Goal: Information Seeking & Learning: Learn about a topic

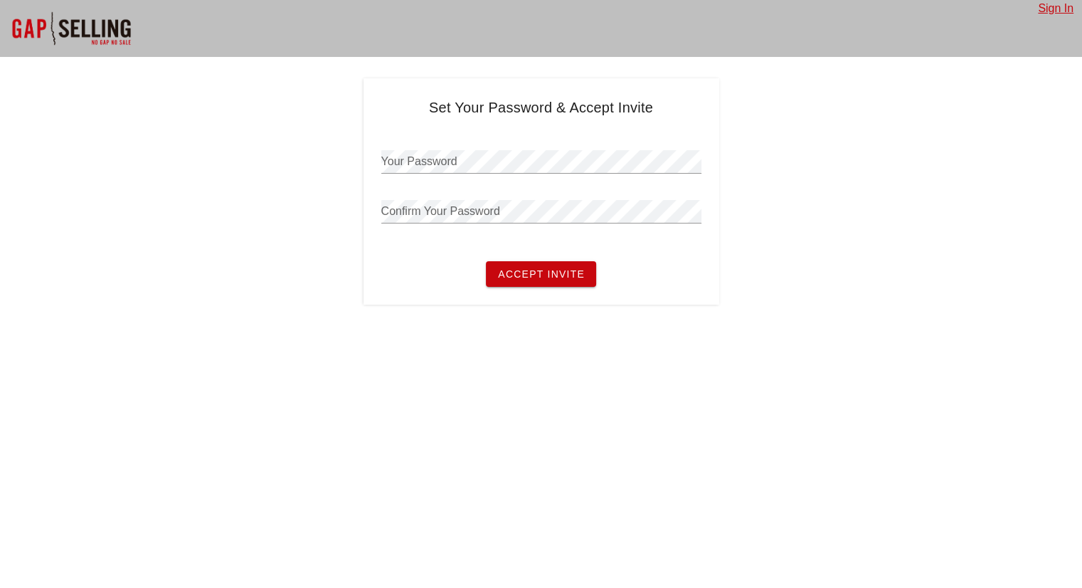
click at [428, 157] on div "Your Password" at bounding box center [541, 161] width 320 height 23
click at [486, 261] on button "Accept Invite" at bounding box center [541, 274] width 110 height 26
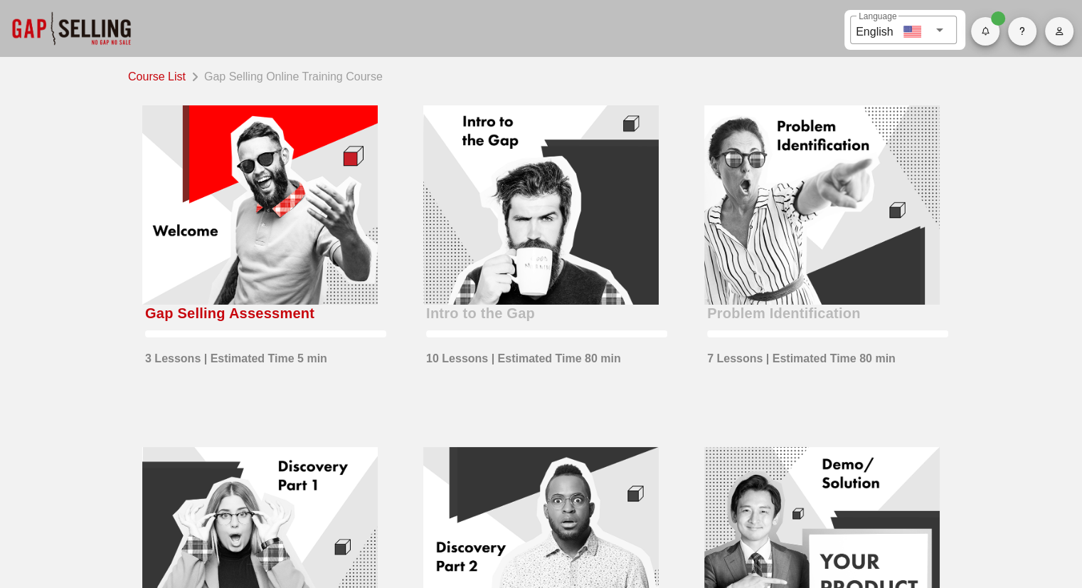
click at [288, 279] on div at bounding box center [260, 204] width 236 height 199
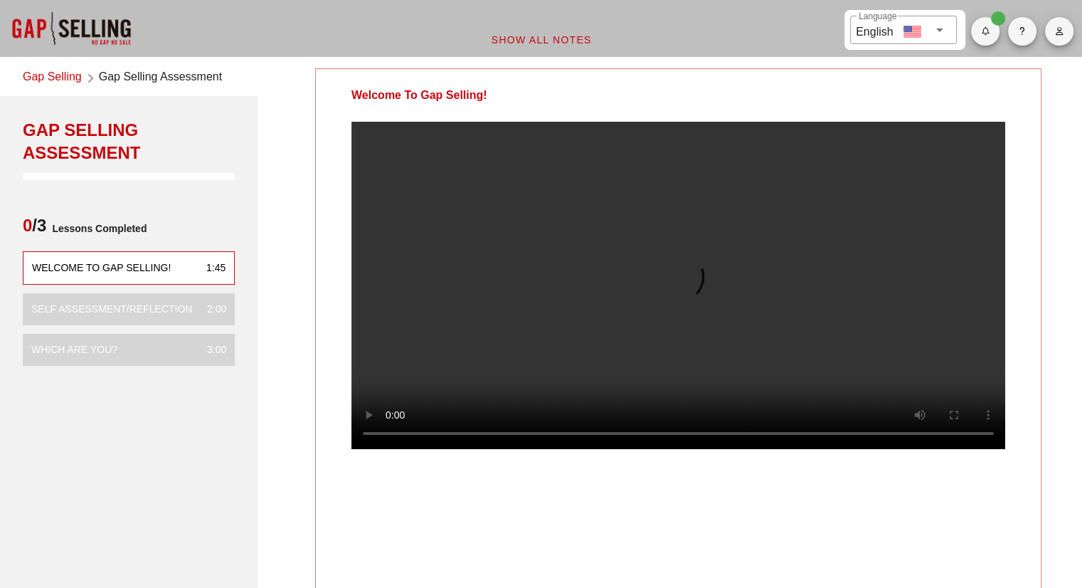
click at [574, 305] on video at bounding box center [679, 285] width 654 height 327
click at [974, 526] on div "Welcome To Gap Selling!" at bounding box center [678, 332] width 727 height 529
click at [709, 319] on video at bounding box center [679, 285] width 654 height 327
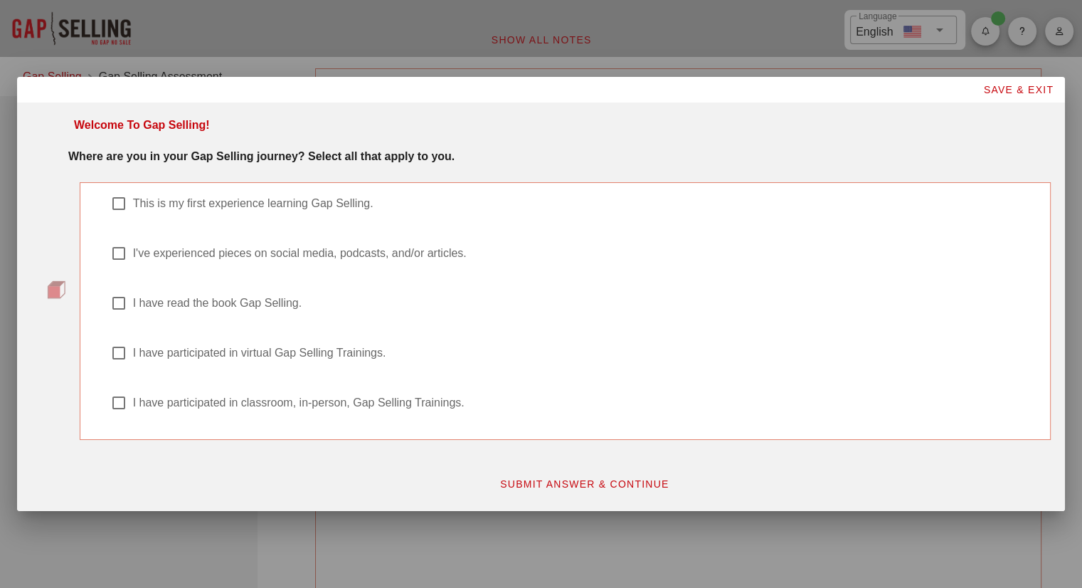
click at [107, 200] on div at bounding box center [119, 203] width 24 height 24
checkbox input "true"
click at [544, 482] on span "SUBMIT ANSWER & CONTINUE" at bounding box center [585, 483] width 170 height 11
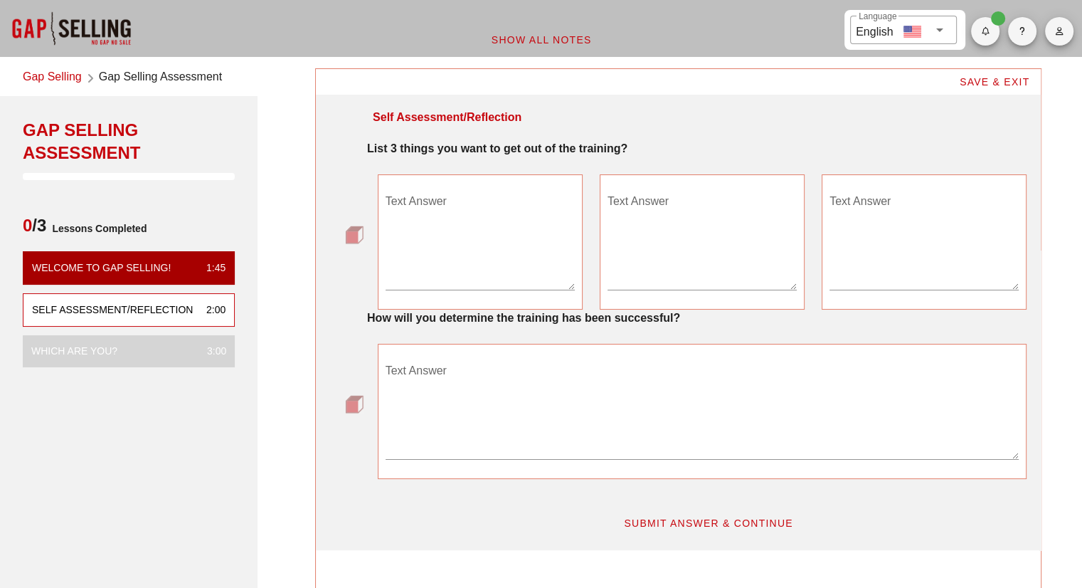
click at [505, 274] on textarea "Text Answer" at bounding box center [480, 240] width 189 height 100
type textarea "Effective Sales Techniques"
type textarea "u"
type textarea "Understanding of Gap Selling"
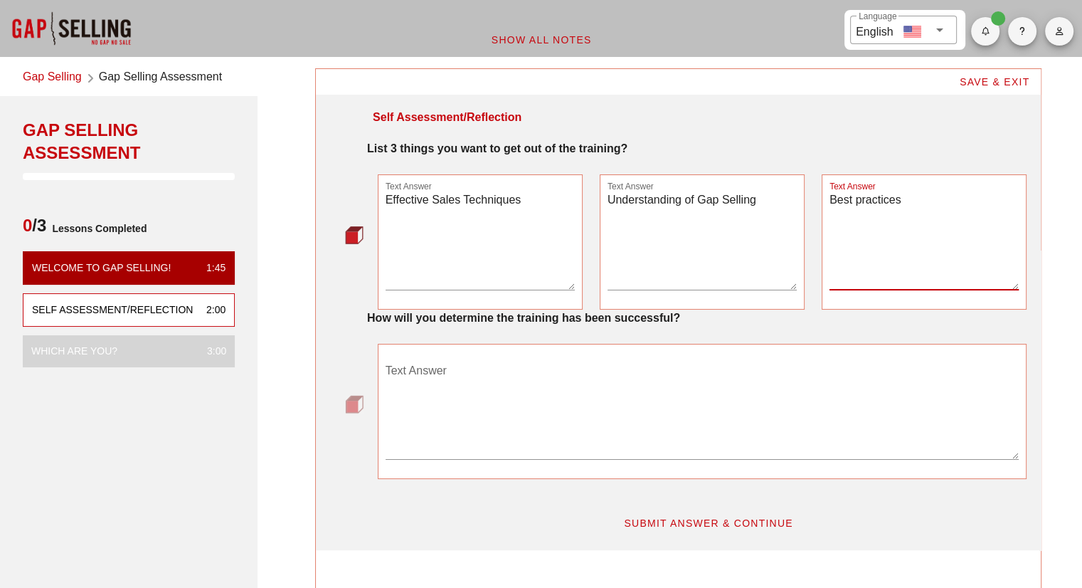
type textarea "Best practices"
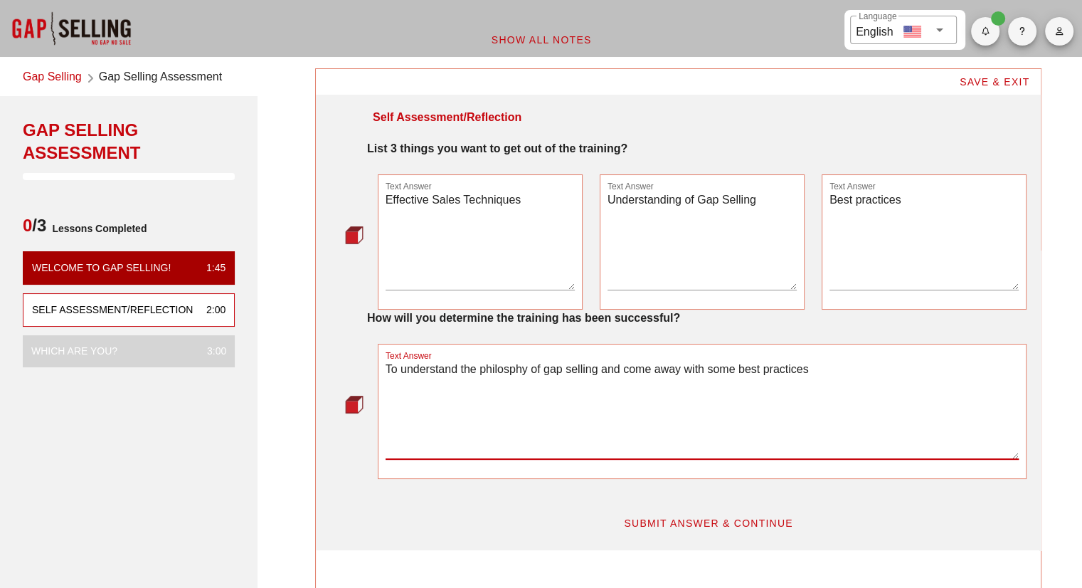
type textarea "To understand the philosphy of gap selling and come away with some best practic…"
click at [722, 522] on span "SUBMIT ANSWER & CONTINUE" at bounding box center [708, 522] width 170 height 11
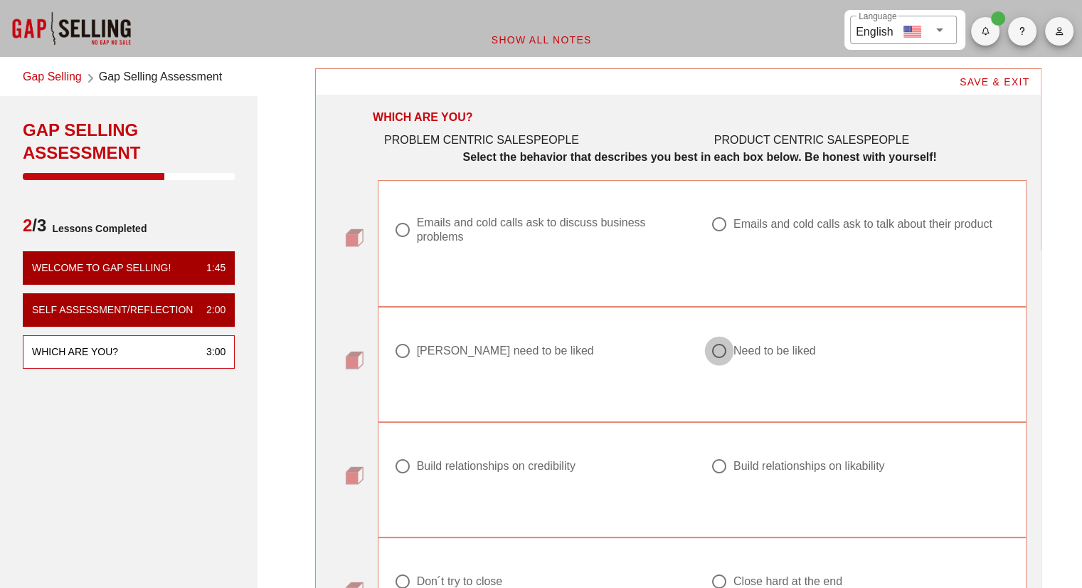
click at [728, 341] on div at bounding box center [719, 351] width 24 height 24
radio input "true"
click at [541, 463] on div "Build relationships on credibility" at bounding box center [496, 466] width 159 height 14
radio input "true"
click at [732, 231] on div "Emails and cold calls ask to talk about their product" at bounding box center [855, 224] width 288 height 17
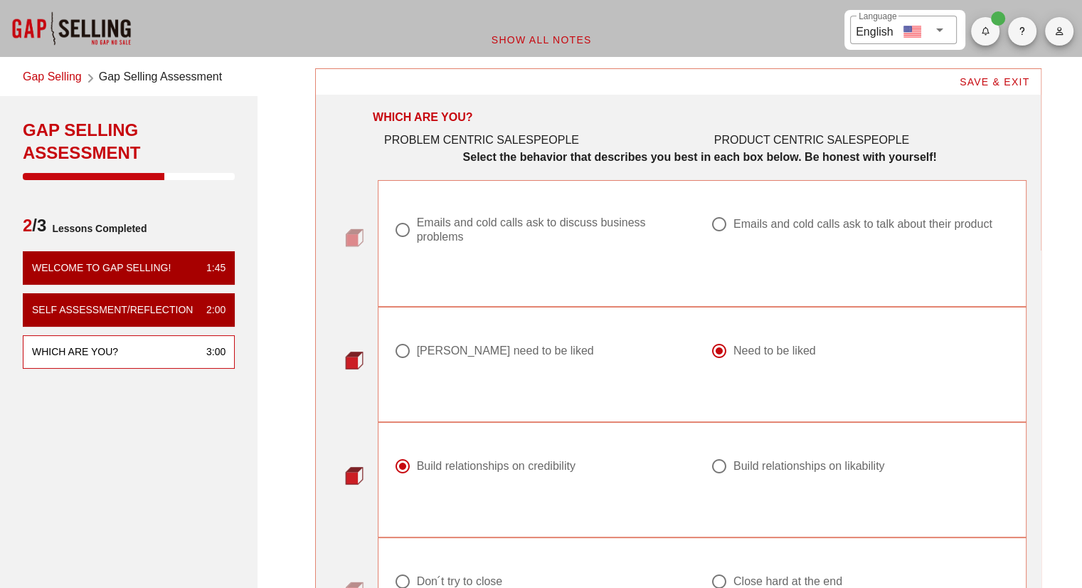
radio input "true"
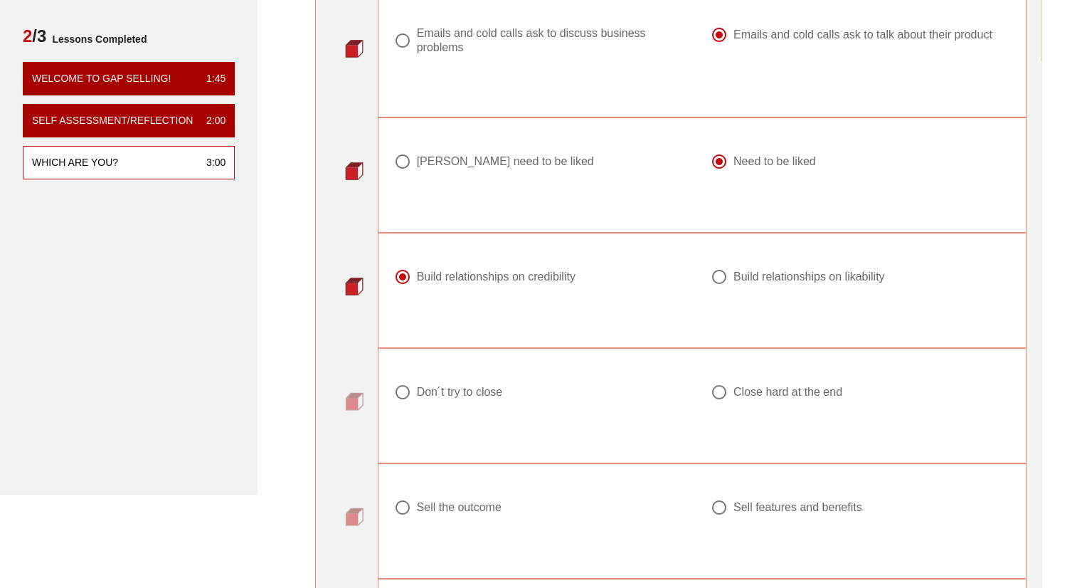
scroll to position [213, 0]
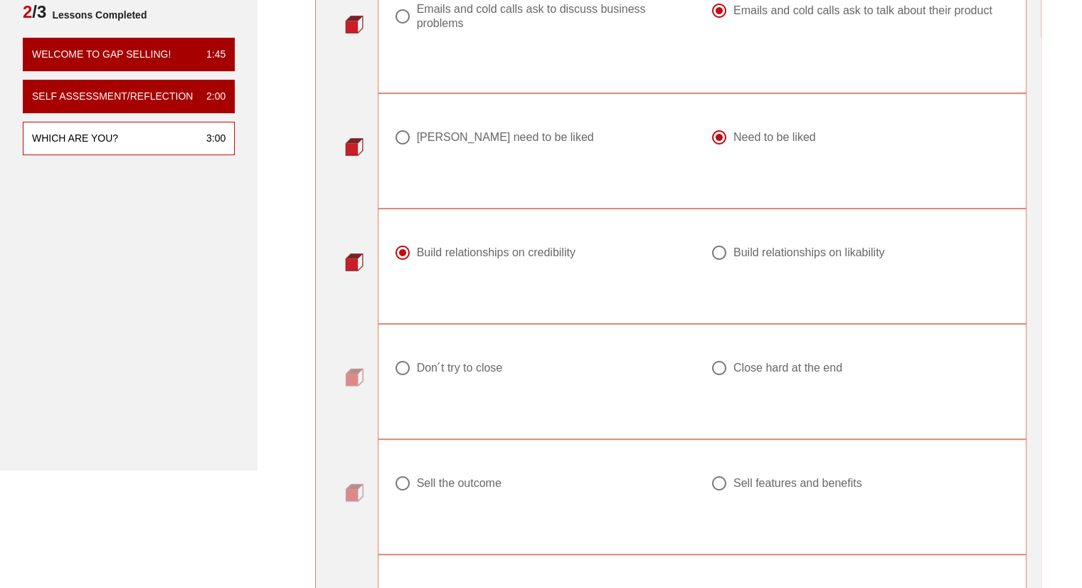
click at [777, 369] on div "Close hard at the end" at bounding box center [788, 368] width 109 height 14
radio input "true"
click at [453, 479] on div "Sell the outcome" at bounding box center [459, 483] width 85 height 14
radio input "true"
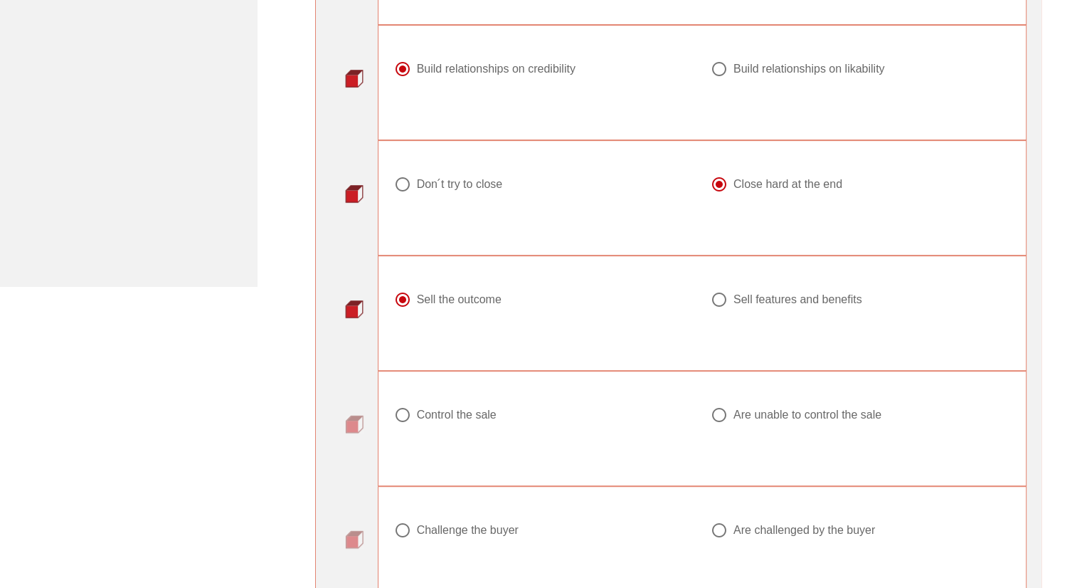
scroll to position [427, 0]
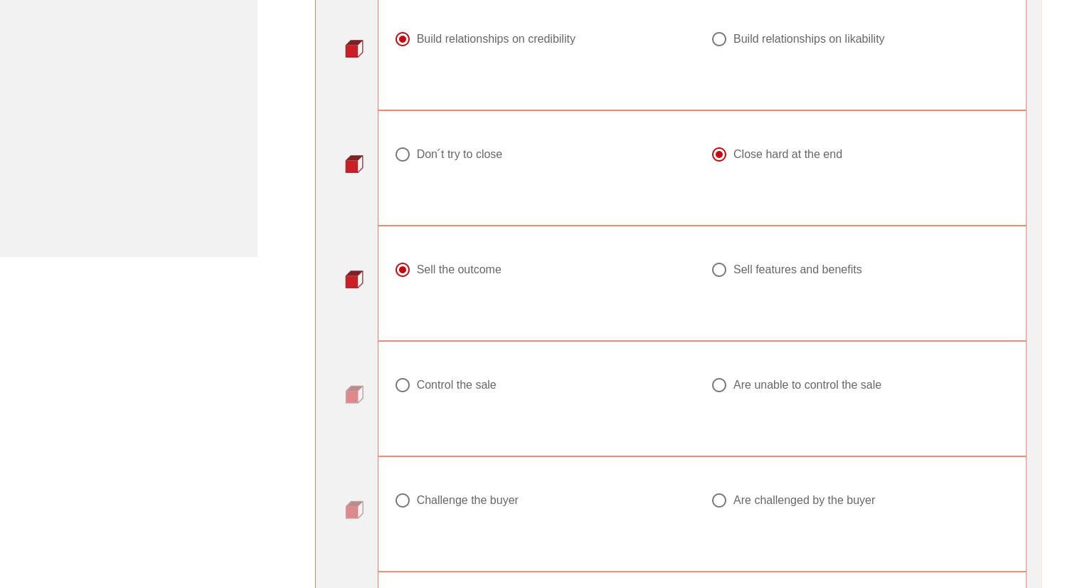
click at [711, 386] on div at bounding box center [719, 385] width 24 height 24
radio input "true"
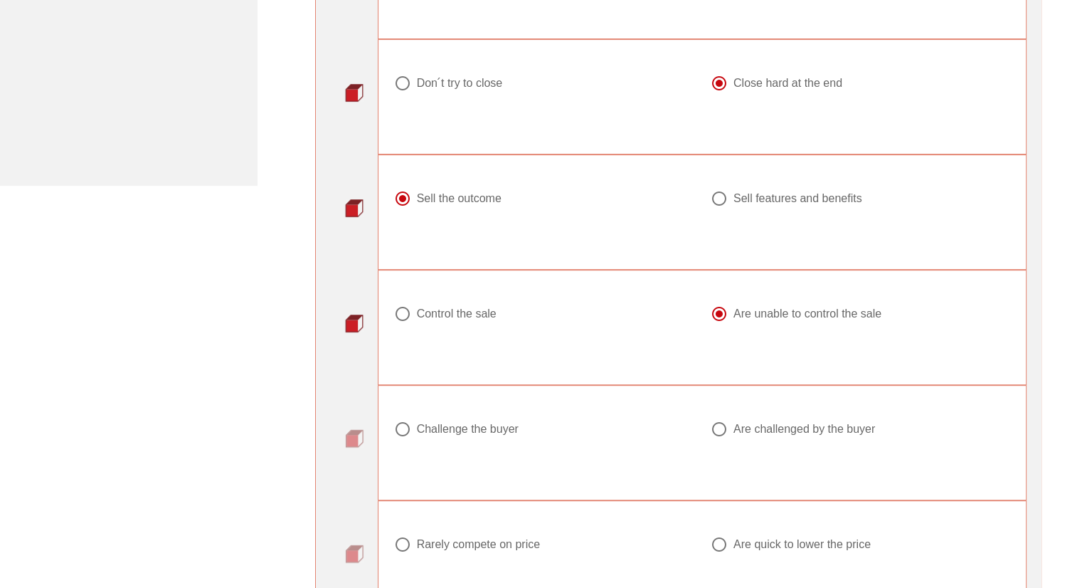
click at [417, 310] on div "Control the sale" at bounding box center [457, 314] width 80 height 14
radio input "true"
click at [438, 439] on div at bounding box center [544, 446] width 300 height 17
click at [438, 428] on div "Challenge the buyer" at bounding box center [468, 429] width 102 height 14
radio input "true"
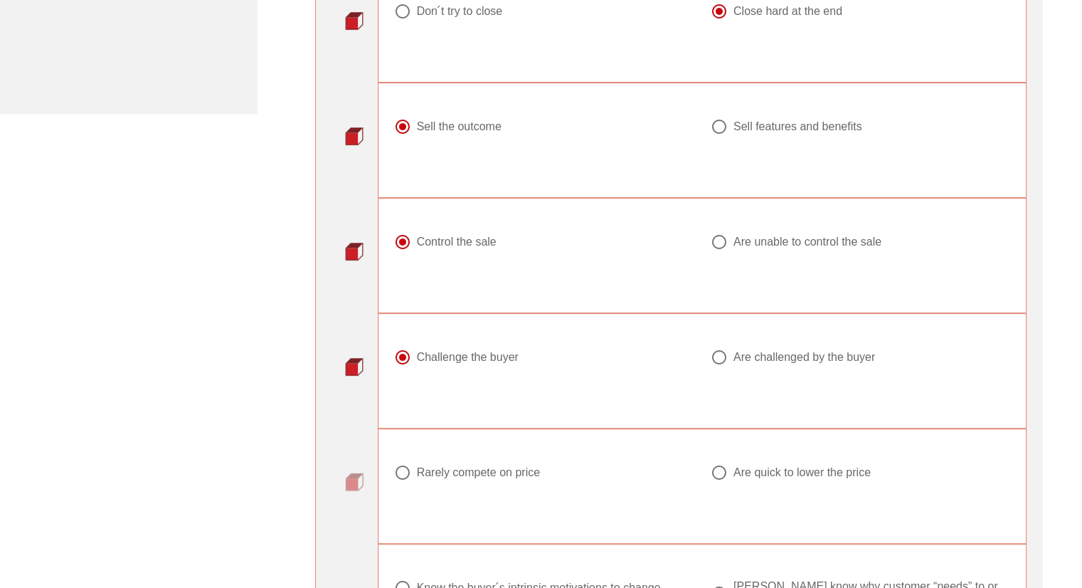
scroll to position [640, 0]
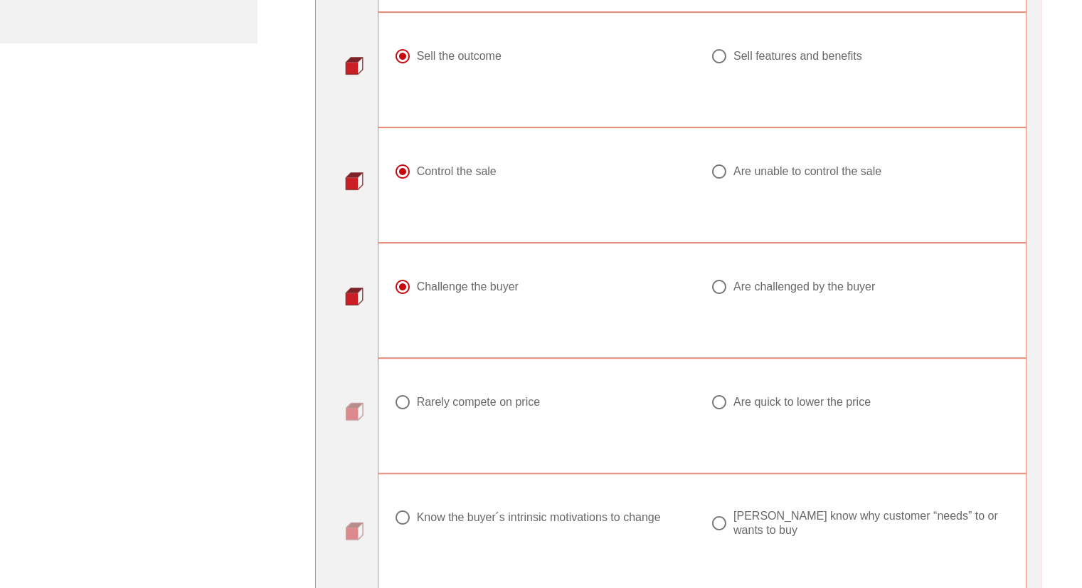
click at [444, 404] on div "Rarely compete on price" at bounding box center [478, 402] width 123 height 14
radio input "true"
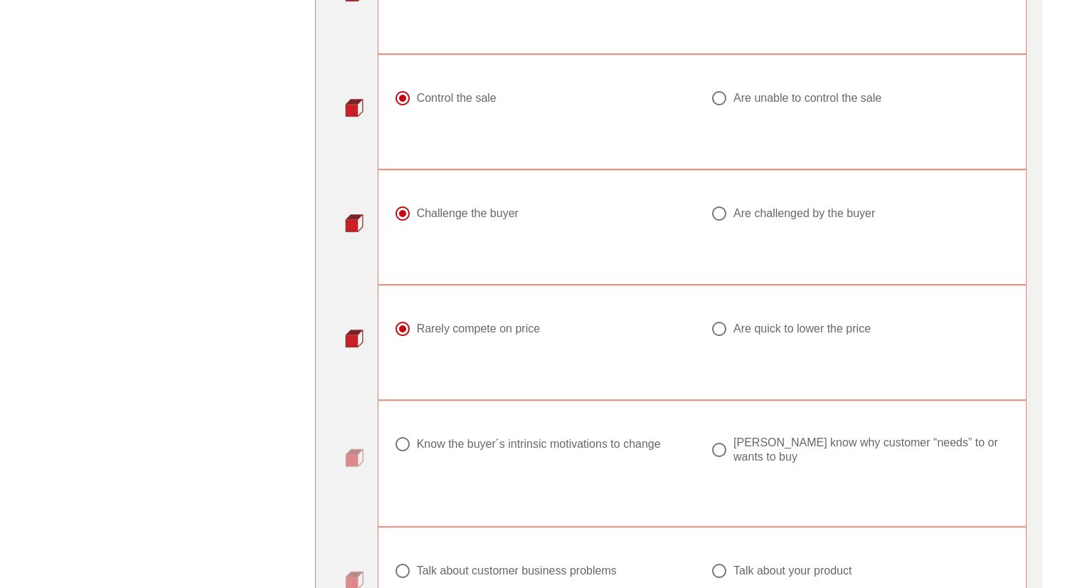
scroll to position [783, 0]
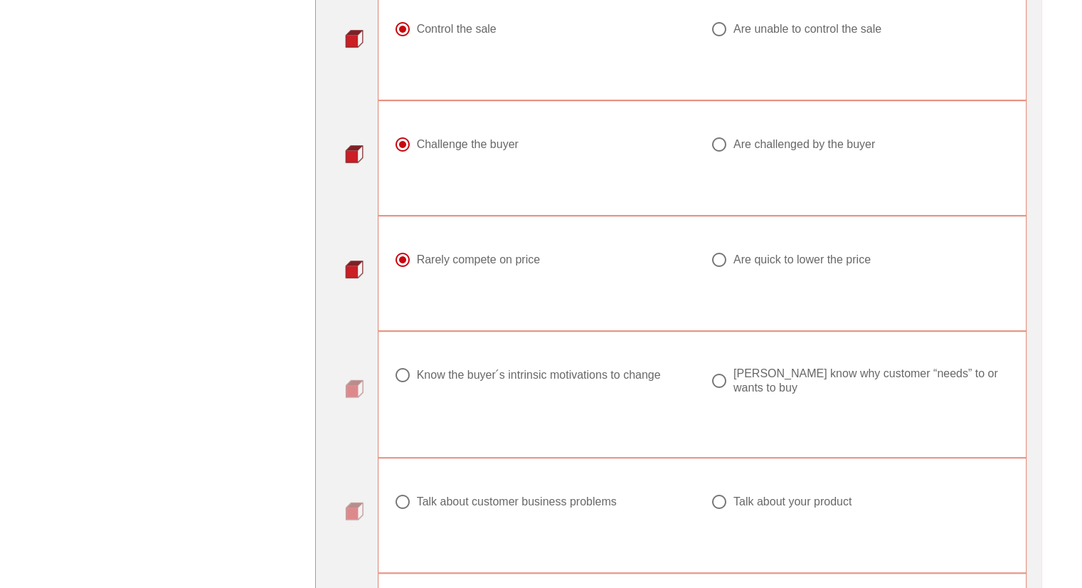
click at [451, 379] on div "Know the buyer ́s intrinsic motivations to change" at bounding box center [539, 375] width 244 height 14
radio input "true"
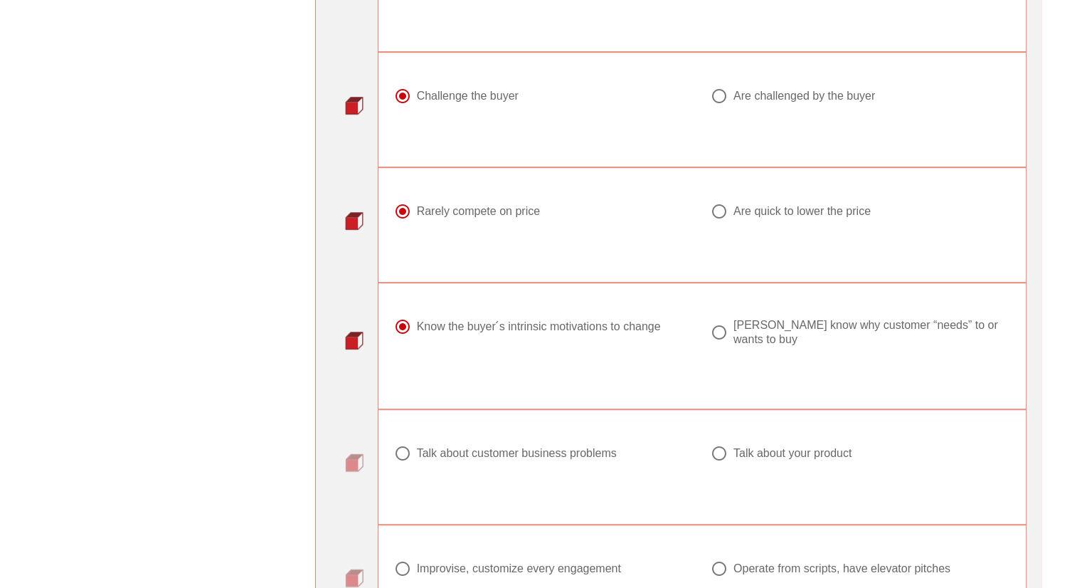
scroll to position [854, 0]
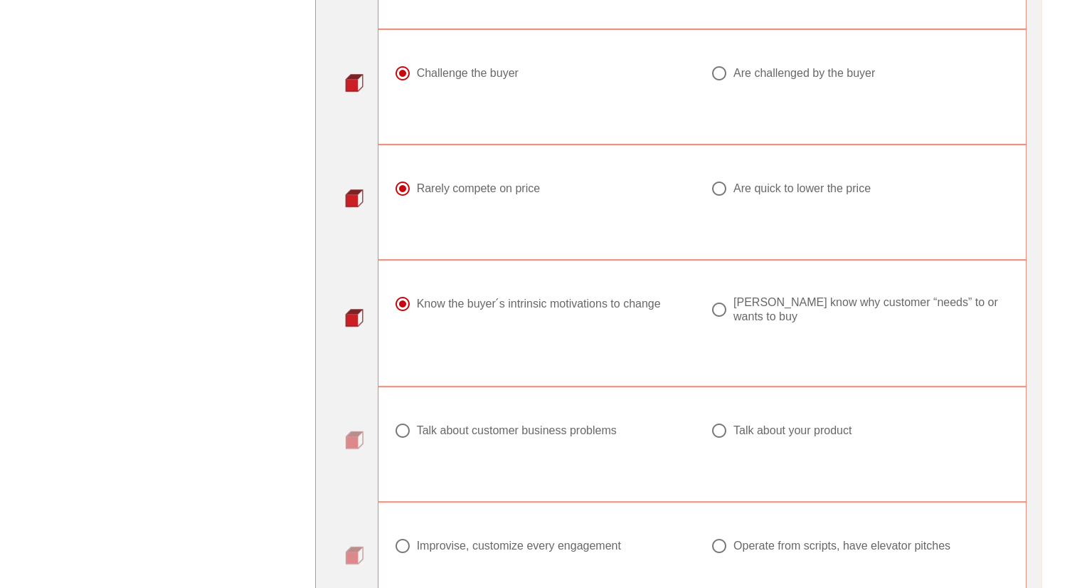
click at [446, 423] on div "Talk about customer business problems" at bounding box center [517, 430] width 200 height 14
radio input "true"
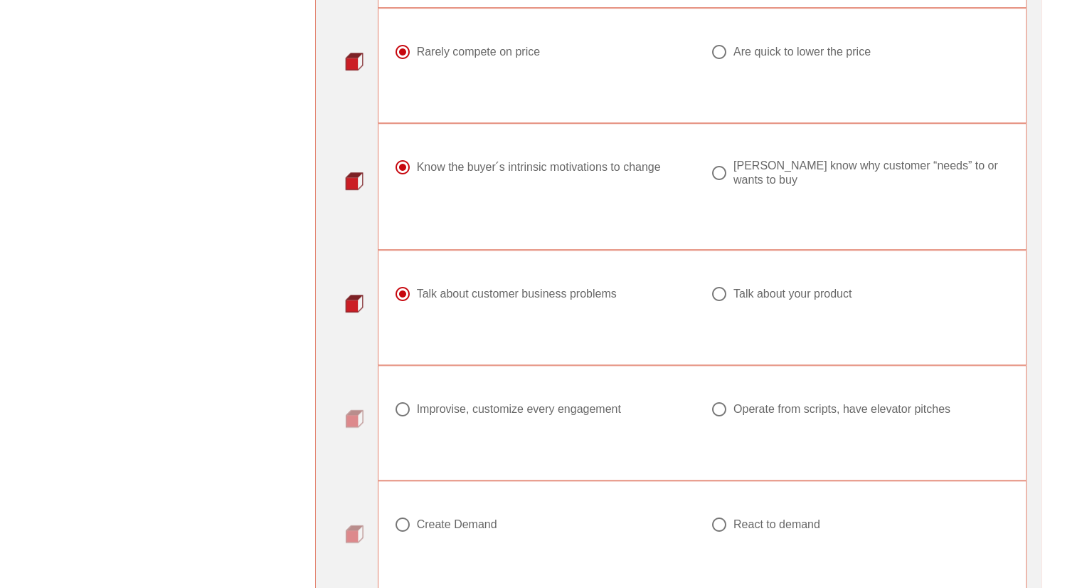
scroll to position [996, 0]
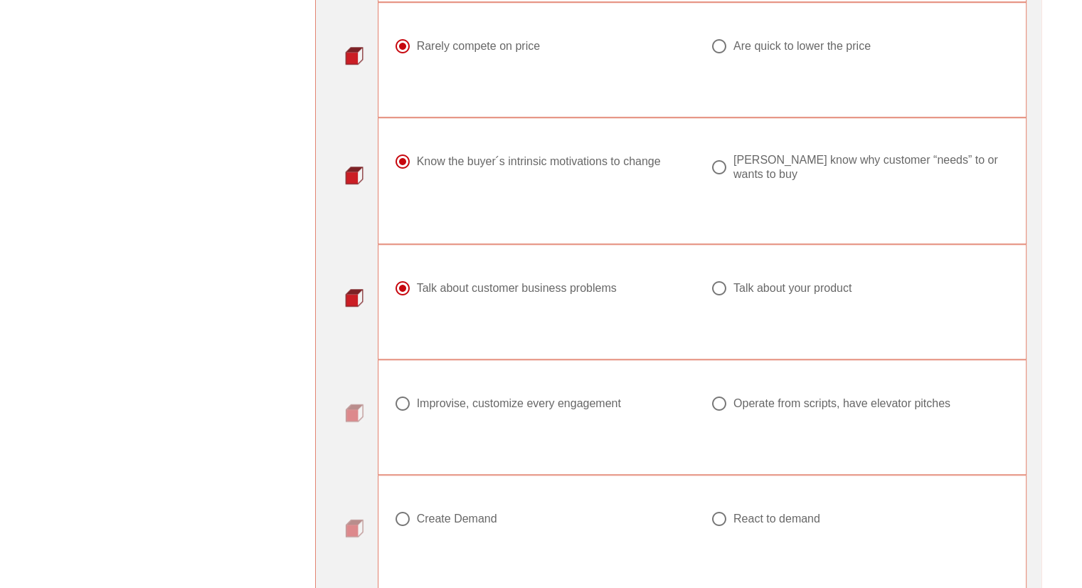
click at [450, 396] on div "Improvise, customize every engagement" at bounding box center [519, 403] width 204 height 14
radio input "true"
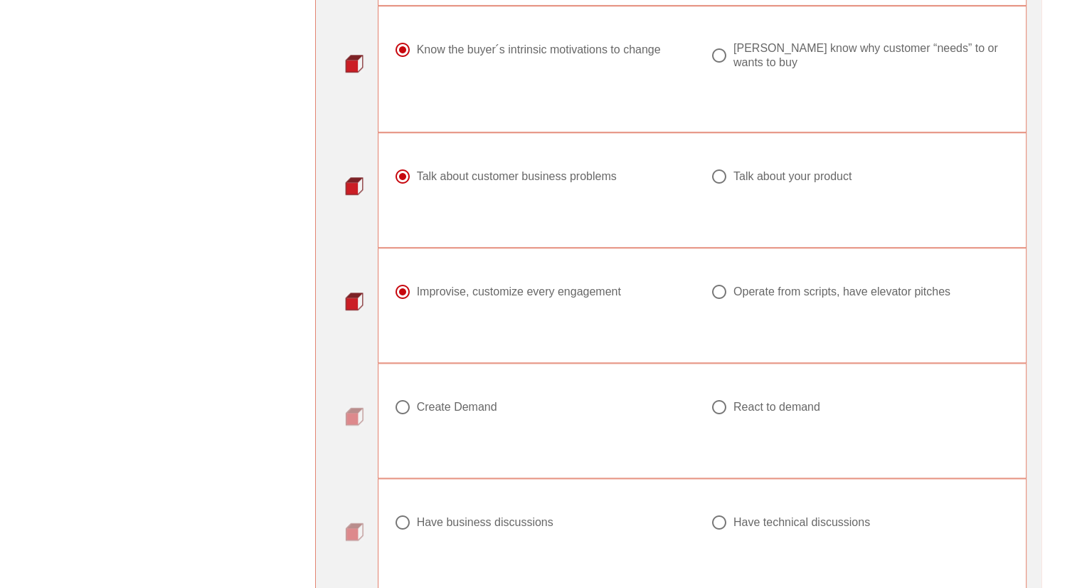
scroll to position [1139, 0]
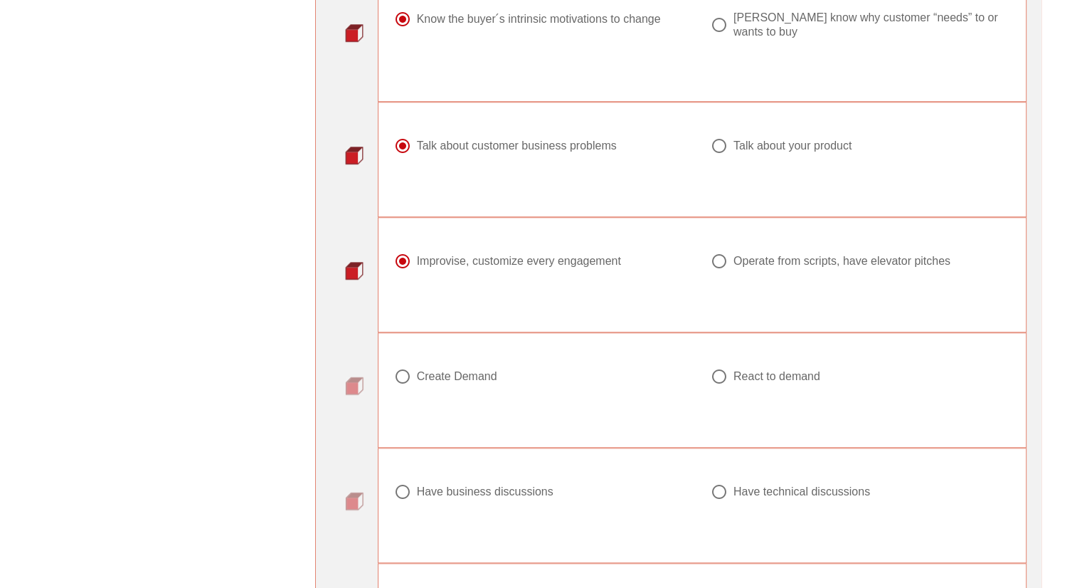
click at [448, 369] on div "Create Demand" at bounding box center [457, 376] width 80 height 14
radio input "true"
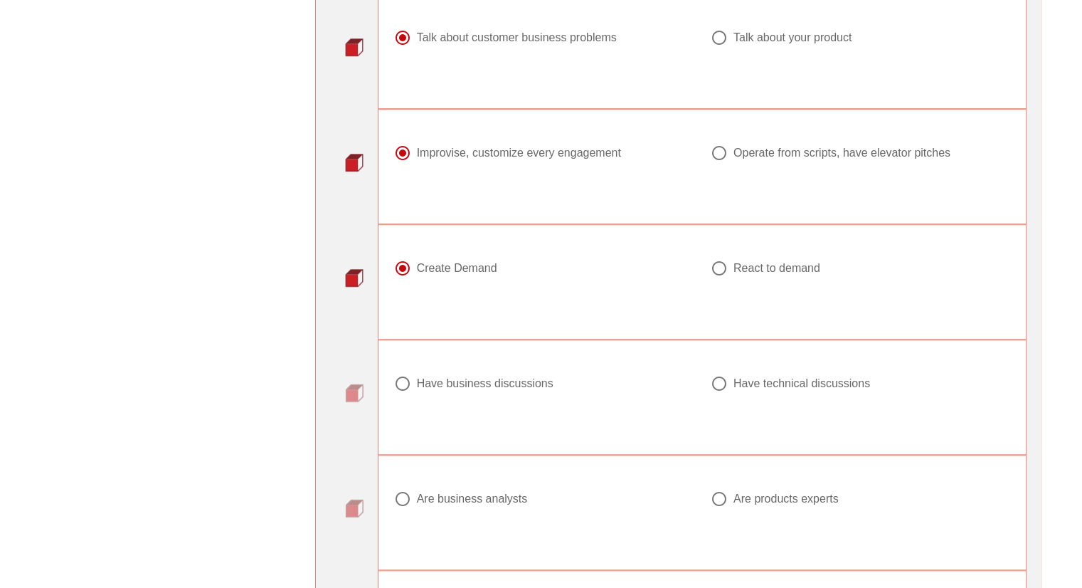
scroll to position [1281, 0]
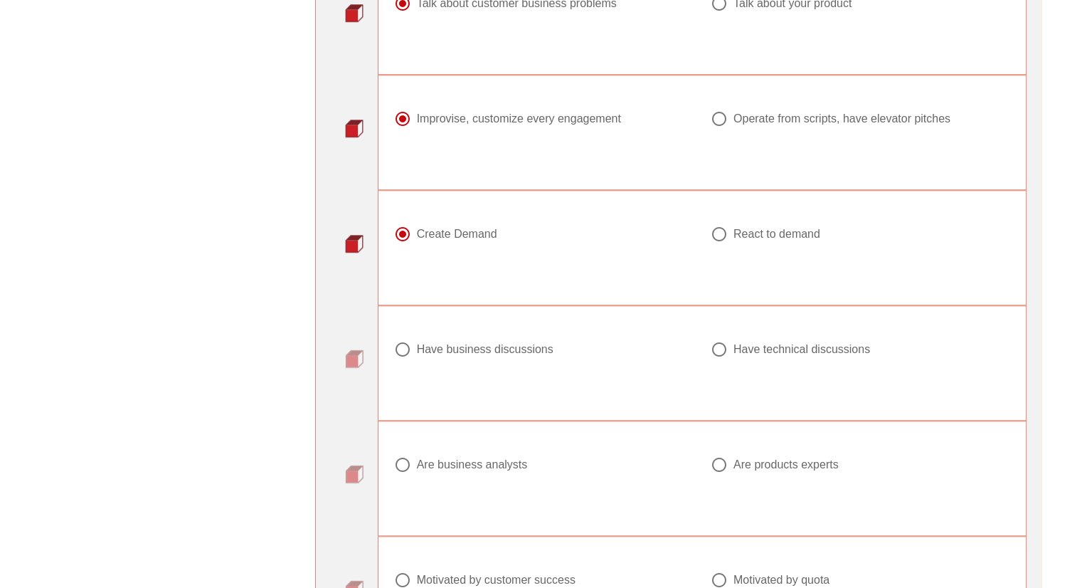
click at [447, 358] on div at bounding box center [544, 366] width 300 height 17
click at [448, 342] on div "Have business discussions" at bounding box center [485, 349] width 137 height 14
radio input "true"
click at [458, 458] on div "Are business analysts" at bounding box center [472, 465] width 111 height 14
radio input "true"
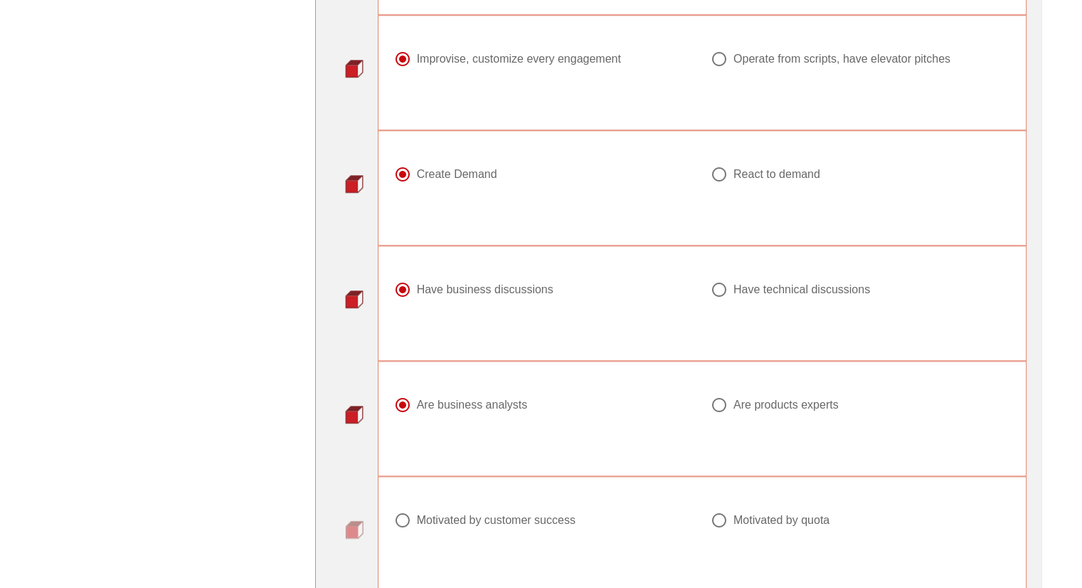
scroll to position [1423, 0]
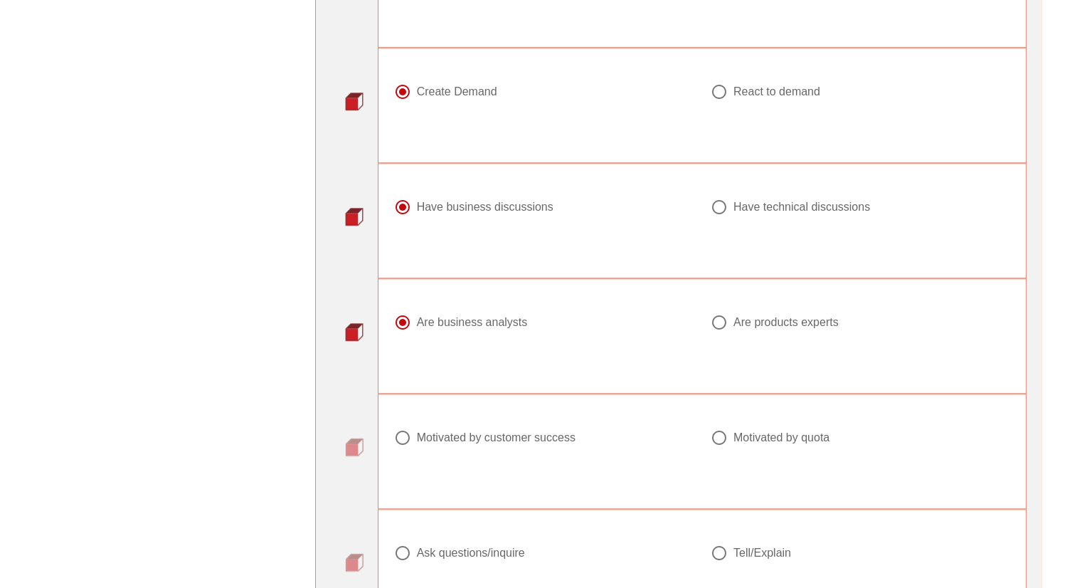
click at [458, 421] on div "Motivated by customer success" at bounding box center [544, 446] width 317 height 51
click at [458, 431] on div "Motivated by customer success" at bounding box center [496, 438] width 159 height 14
radio input "true"
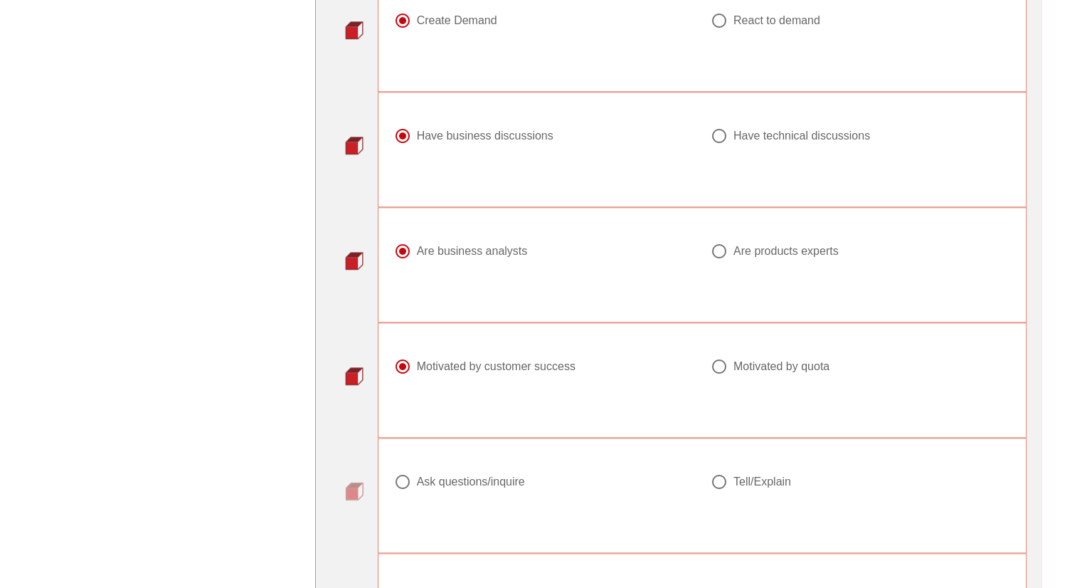
scroll to position [1565, 0]
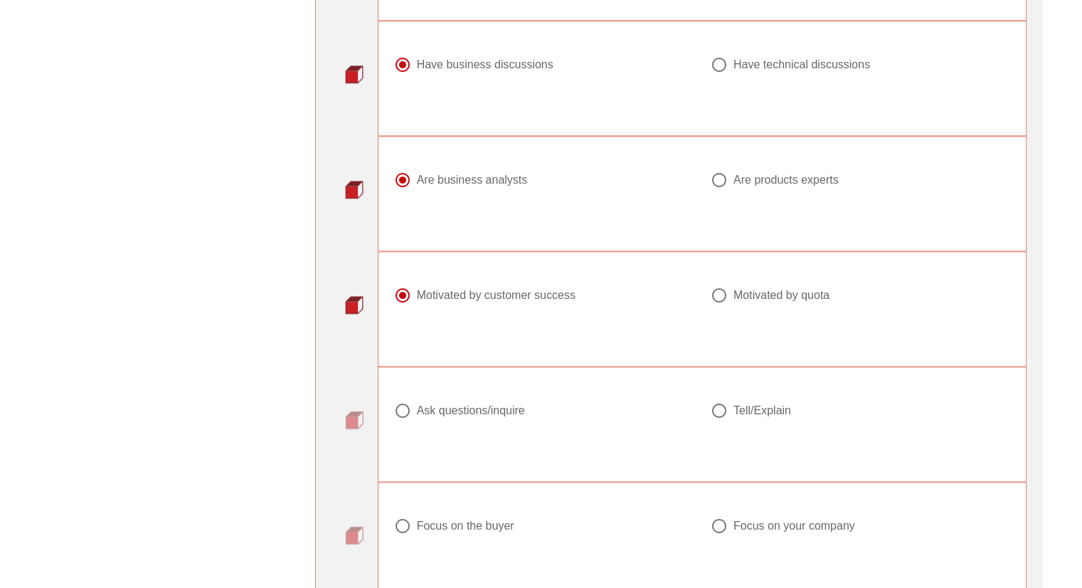
click at [455, 403] on div "Ask questions/inquire" at bounding box center [471, 410] width 108 height 14
radio input "true"
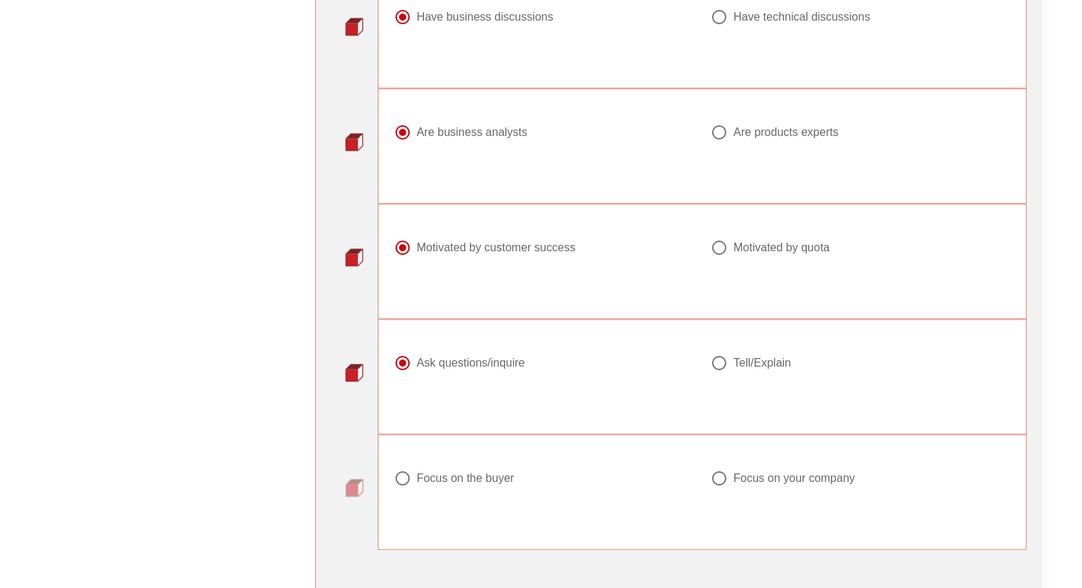
scroll to position [1637, 0]
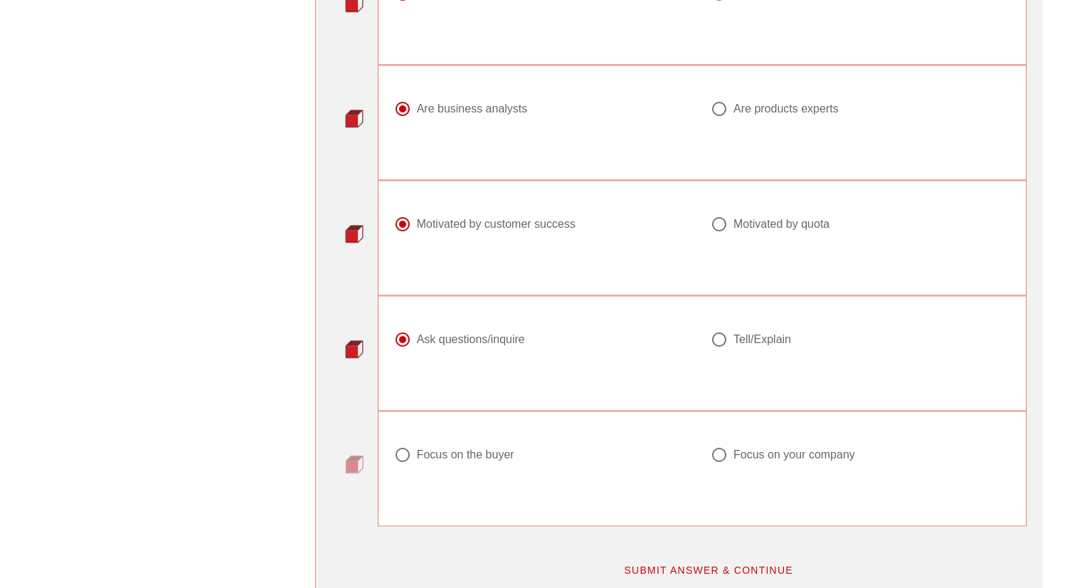
click at [455, 448] on div "Focus on the buyer" at bounding box center [465, 455] width 97 height 14
radio input "true"
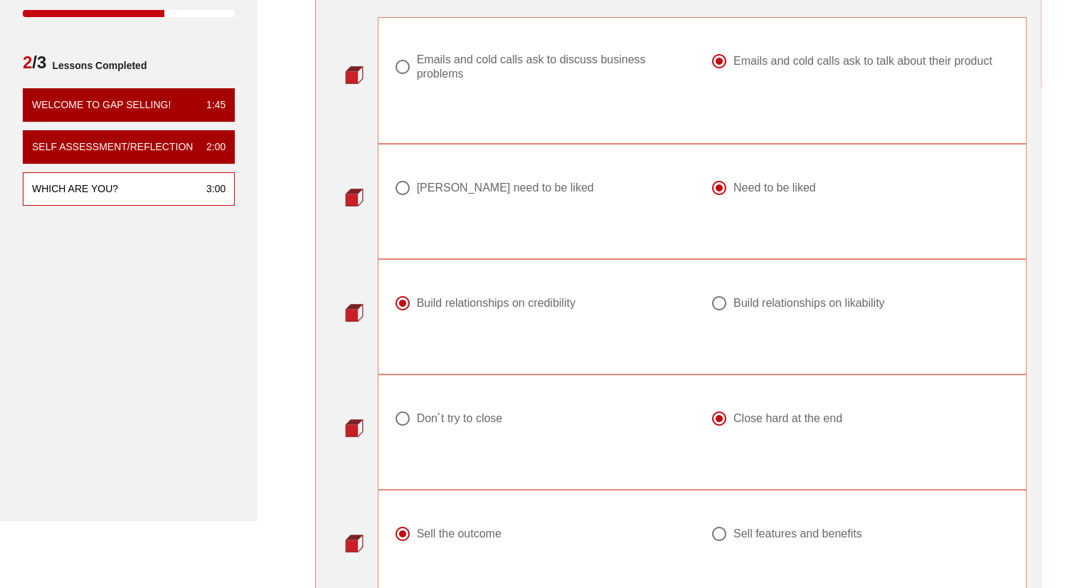
scroll to position [142, 0]
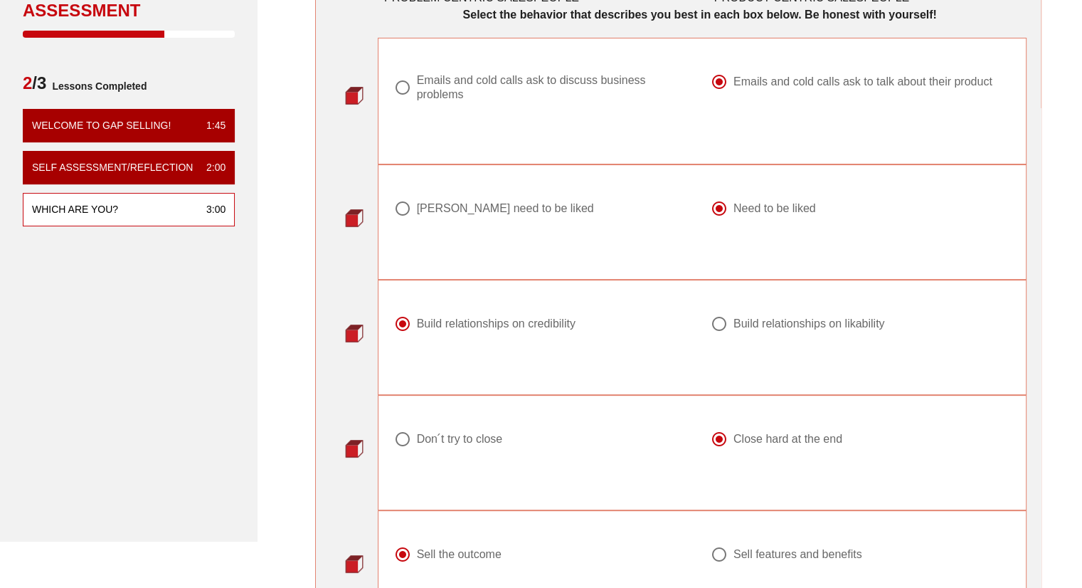
click at [454, 97] on div "Emails and cold calls ask to discuss business problems" at bounding box center [549, 87] width 265 height 28
radio input "true"
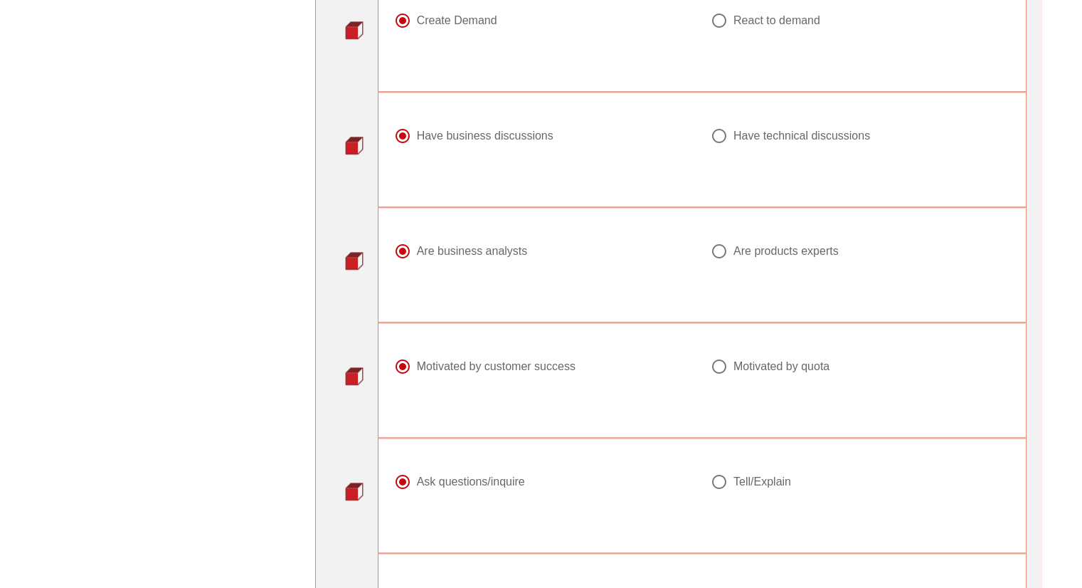
scroll to position [1779, 0]
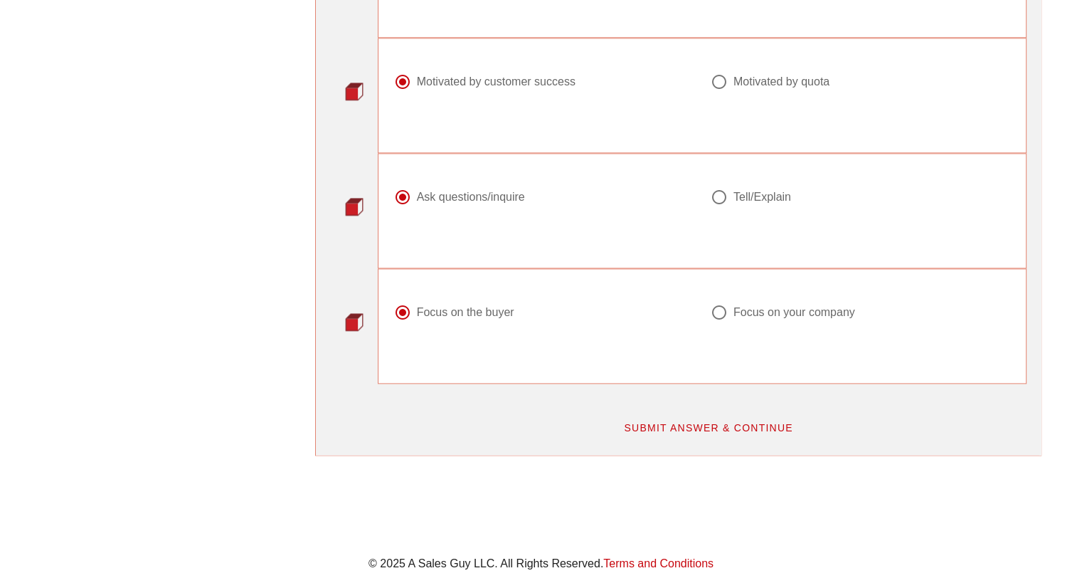
click at [634, 422] on span "SUBMIT ANSWER & CONTINUE" at bounding box center [708, 427] width 170 height 11
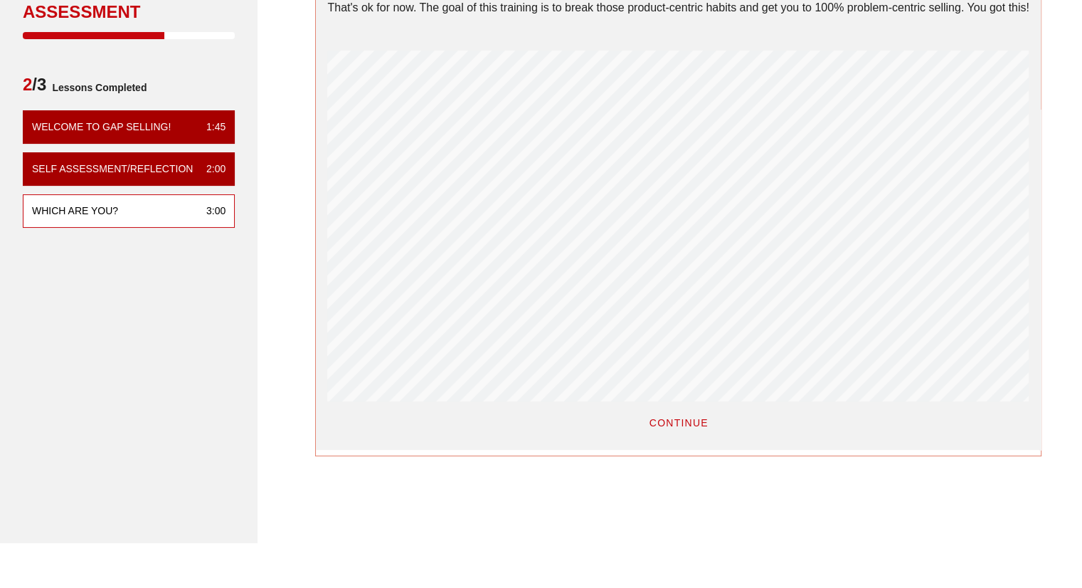
scroll to position [142, 0]
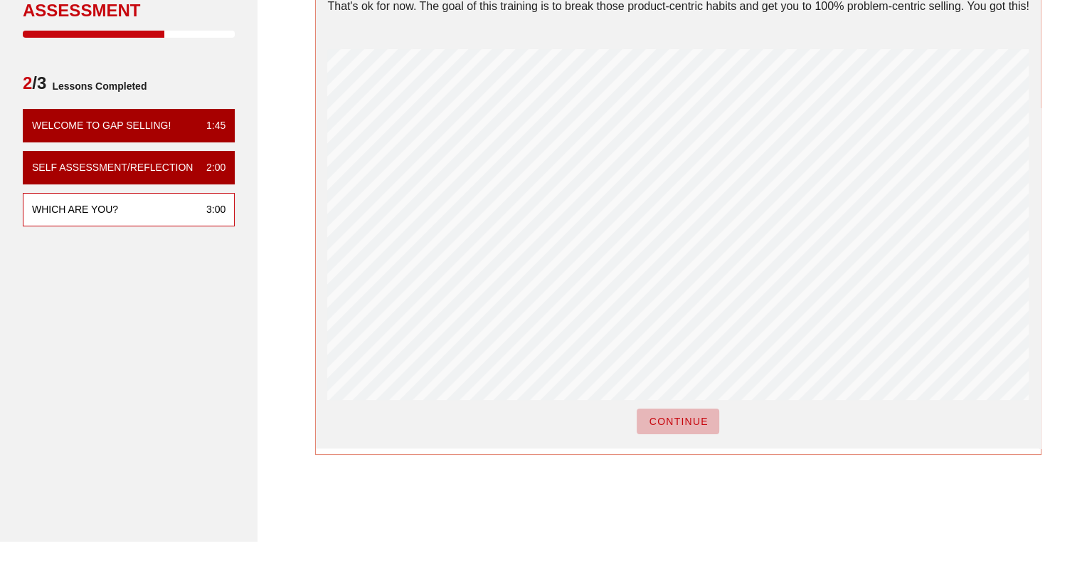
click at [645, 418] on button "CONTINUE" at bounding box center [678, 421] width 83 height 26
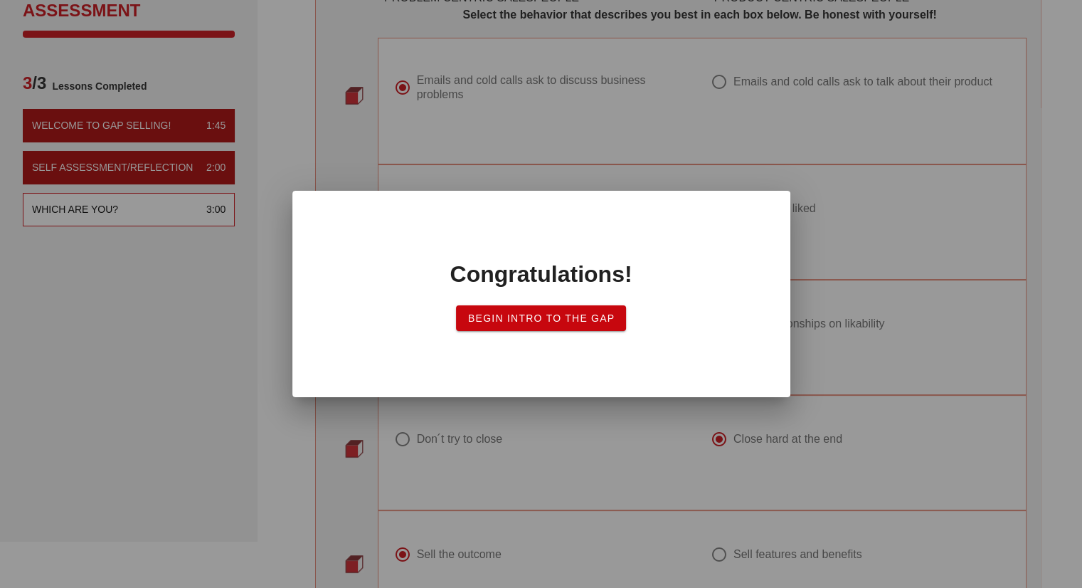
click at [580, 313] on span "Begin Intro to the Gap" at bounding box center [542, 317] width 148 height 11
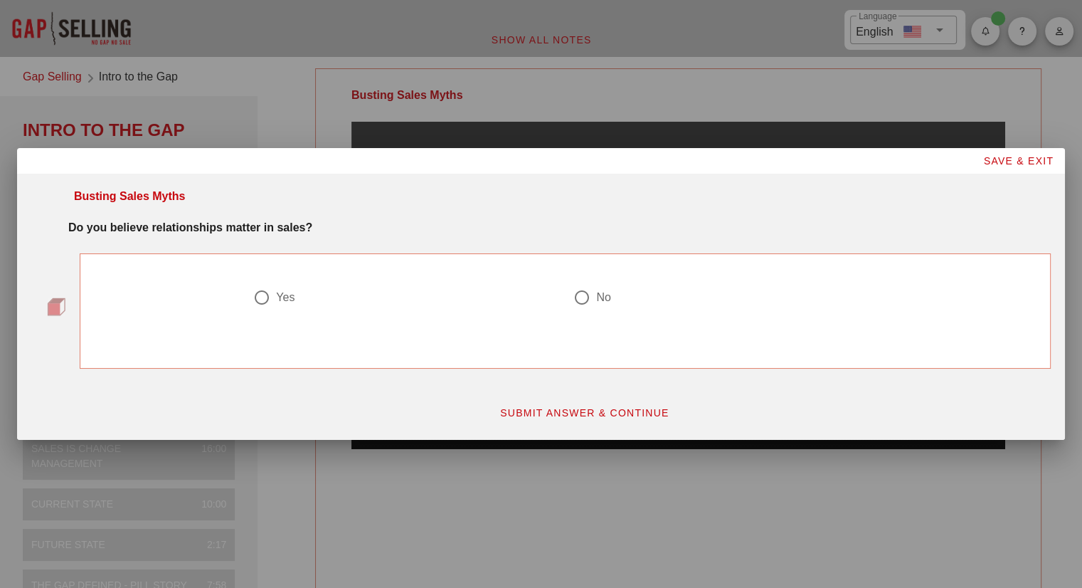
click at [269, 301] on div at bounding box center [262, 297] width 24 height 24
radio input "true"
click at [557, 407] on span "SUBMIT ANSWER & CONTINUE" at bounding box center [585, 412] width 170 height 11
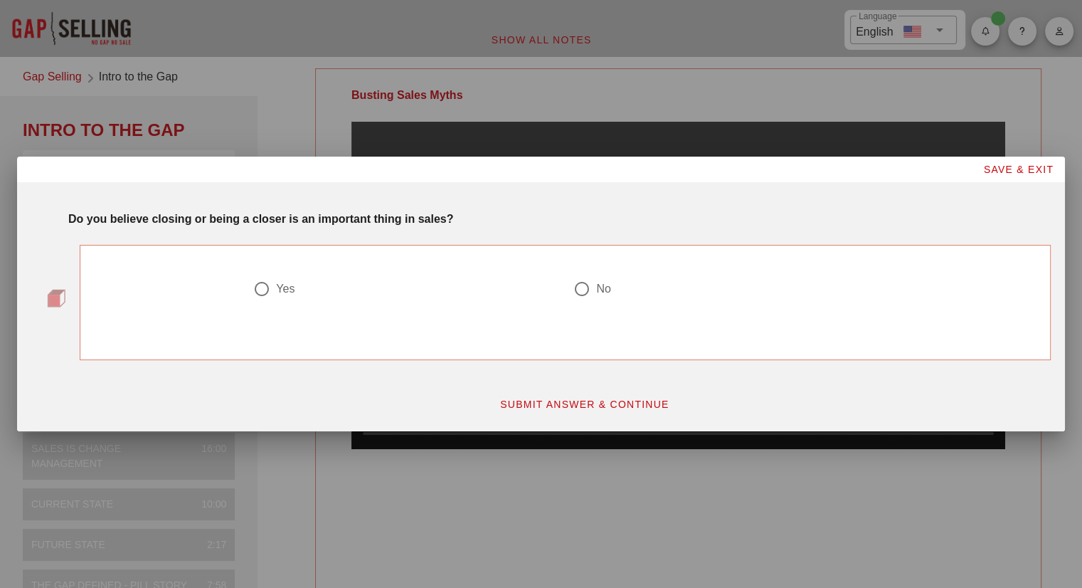
drag, startPoint x: 263, startPoint y: 293, endPoint x: 250, endPoint y: 298, distance: 14.4
click at [263, 294] on div at bounding box center [262, 289] width 24 height 24
radio input "true"
click at [542, 399] on span "SUBMIT ANSWER & CONTINUE" at bounding box center [585, 403] width 170 height 11
click at [598, 293] on div "No" at bounding box center [603, 289] width 14 height 14
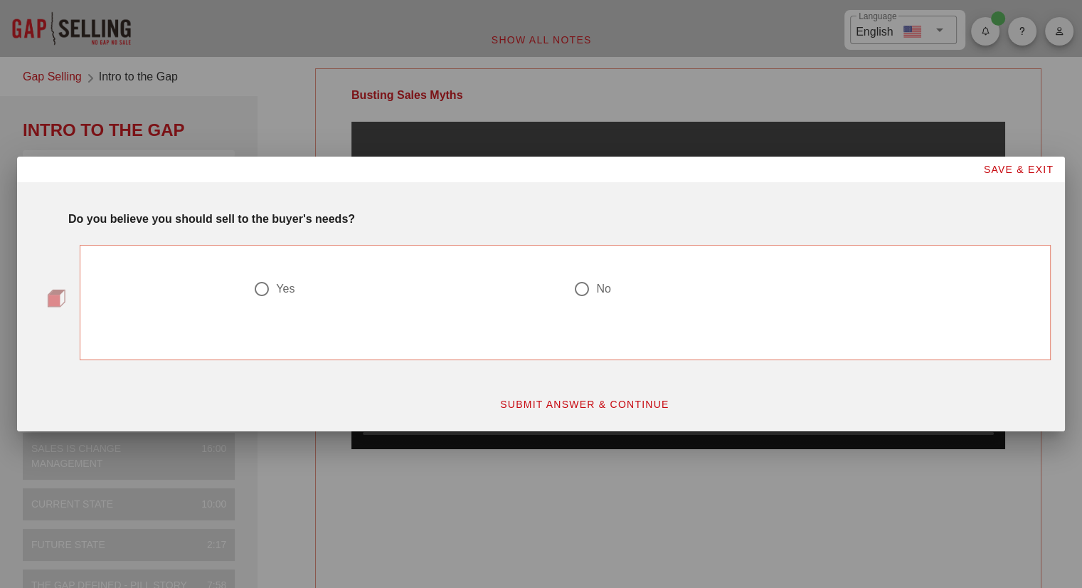
radio input "true"
click at [626, 396] on button "SUBMIT ANSWER & CONTINUE" at bounding box center [584, 404] width 193 height 26
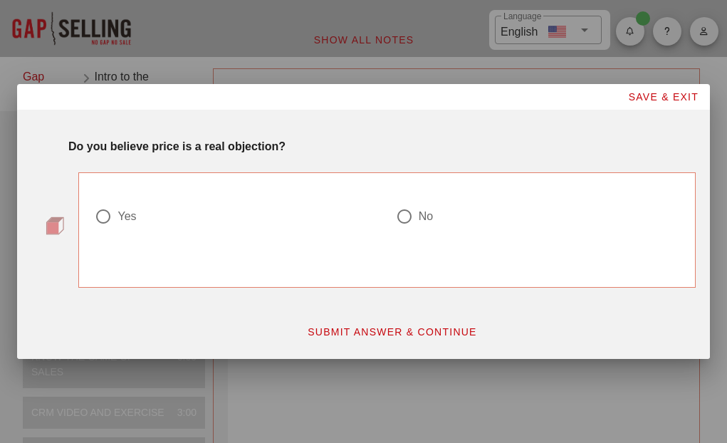
click at [406, 211] on div at bounding box center [404, 216] width 24 height 24
radio input "true"
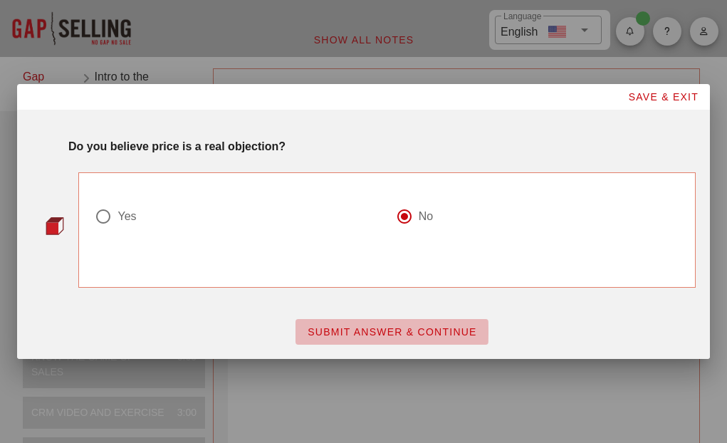
click at [384, 329] on span "SUBMIT ANSWER & CONTINUE" at bounding box center [392, 331] width 170 height 11
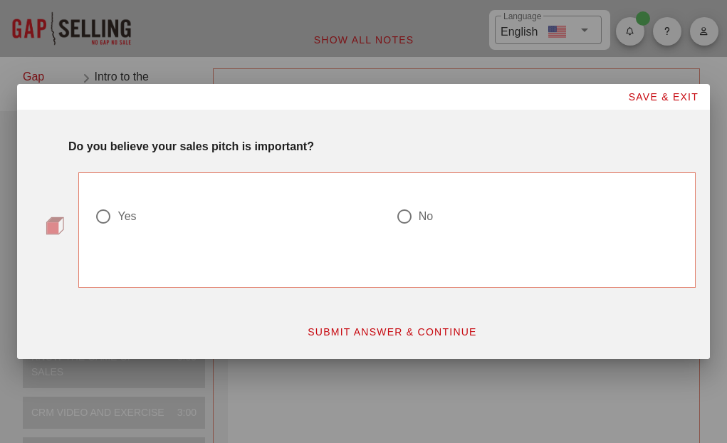
click at [396, 216] on div at bounding box center [404, 216] width 24 height 24
radio input "true"
click at [391, 332] on span "SUBMIT ANSWER & CONTINUE" at bounding box center [392, 331] width 170 height 11
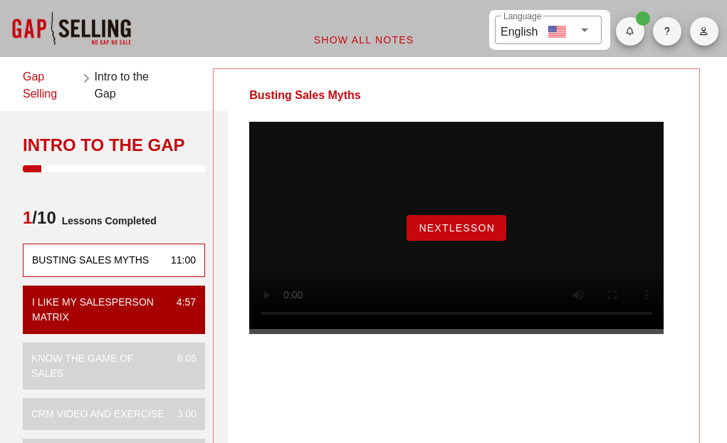
click at [433, 233] on span "NextLesson" at bounding box center [456, 227] width 77 height 11
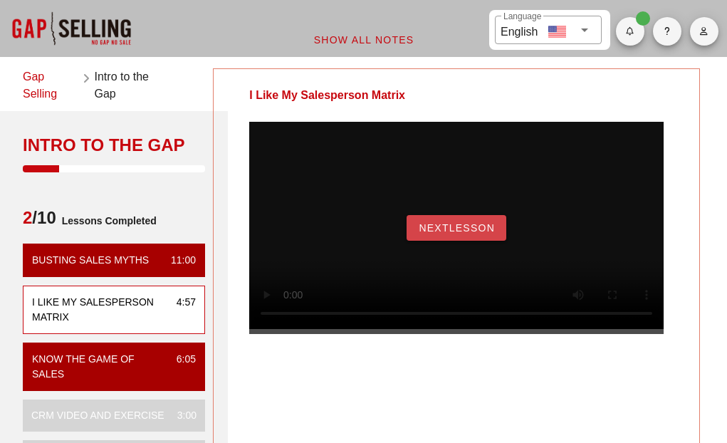
click at [440, 233] on span "NextLesson" at bounding box center [456, 227] width 77 height 11
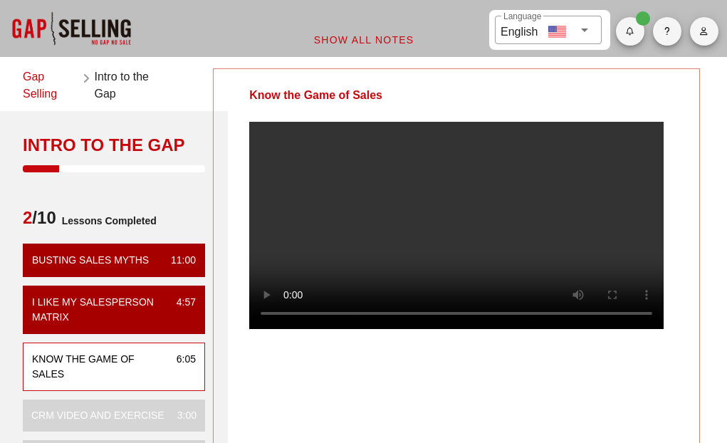
click at [484, 221] on video at bounding box center [456, 225] width 414 height 207
click at [445, 218] on video at bounding box center [456, 225] width 414 height 207
click at [468, 234] on video at bounding box center [456, 225] width 414 height 207
